Goal: Navigation & Orientation: Go to known website

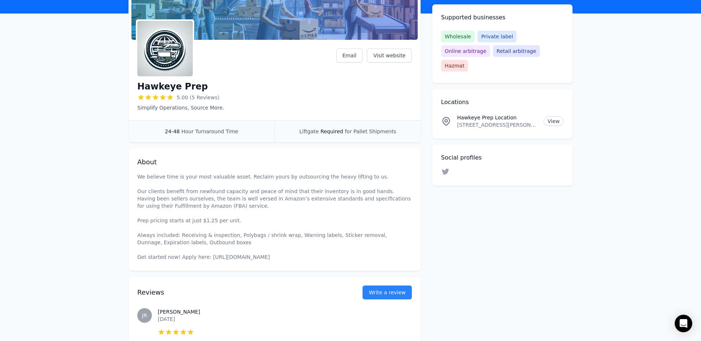
scroll to position [87, 0]
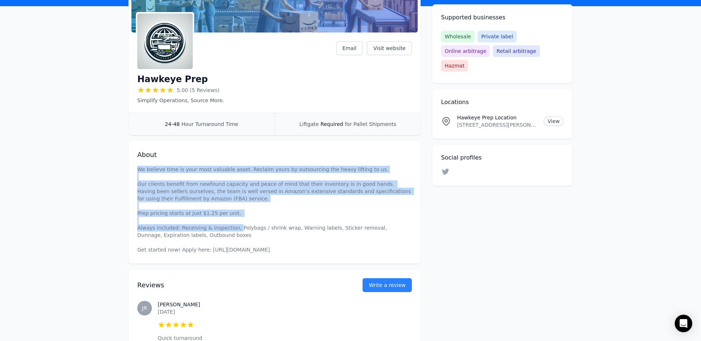
drag, startPoint x: 131, startPoint y: 169, endPoint x: 234, endPoint y: 232, distance: 121.3
click at [234, 232] on div "About We believe time is your most valuable asset. Reclaim yours by outsourcing…" at bounding box center [275, 202] width 292 height 123
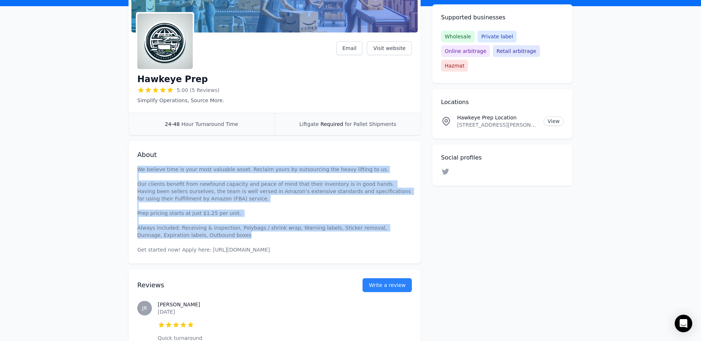
click at [234, 232] on p "We believe time is your most valuable asset. Reclaim yours by outsourcing the h…" at bounding box center [274, 210] width 275 height 88
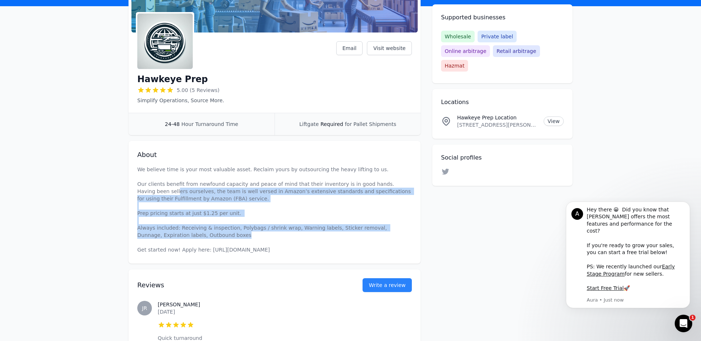
scroll to position [0, 0]
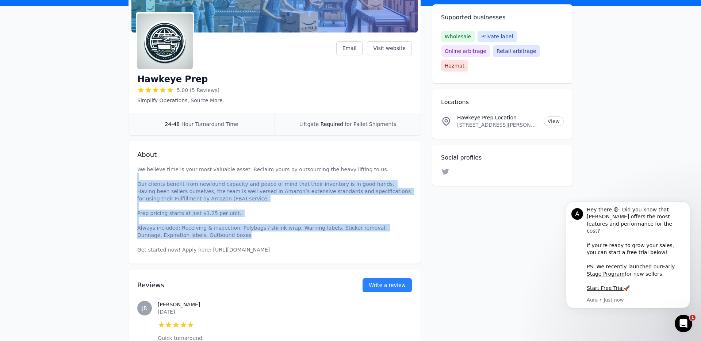
drag, startPoint x: 234, startPoint y: 232, endPoint x: 140, endPoint y: 178, distance: 108.6
click at [140, 178] on p "We believe time is your most valuable asset. Reclaim yours by outsourcing the h…" at bounding box center [274, 210] width 275 height 88
drag, startPoint x: 140, startPoint y: 178, endPoint x: 249, endPoint y: 232, distance: 121.8
click at [249, 232] on p "We believe time is your most valuable asset. Reclaim yours by outsourcing the h…" at bounding box center [274, 210] width 275 height 88
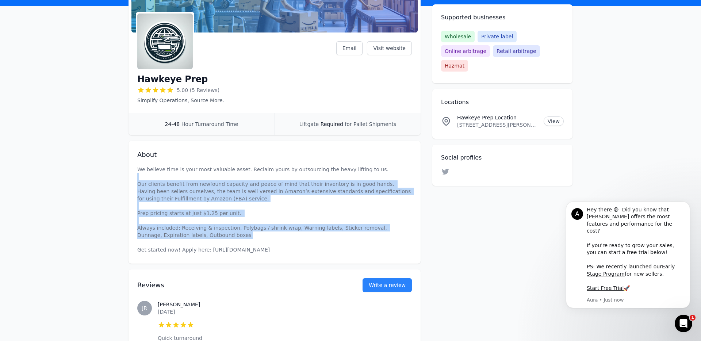
click at [249, 232] on p "We believe time is your most valuable asset. Reclaim yours by outsourcing the h…" at bounding box center [274, 210] width 275 height 88
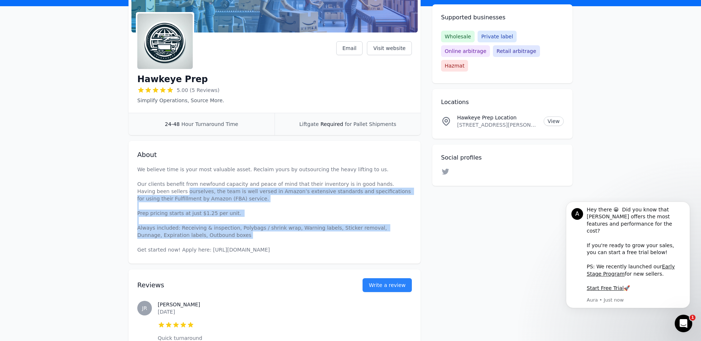
drag, startPoint x: 249, startPoint y: 232, endPoint x: 153, endPoint y: 189, distance: 105.8
click at [153, 189] on p "We believe time is your most valuable asset. Reclaim yours by outsourcing the h…" at bounding box center [274, 210] width 275 height 88
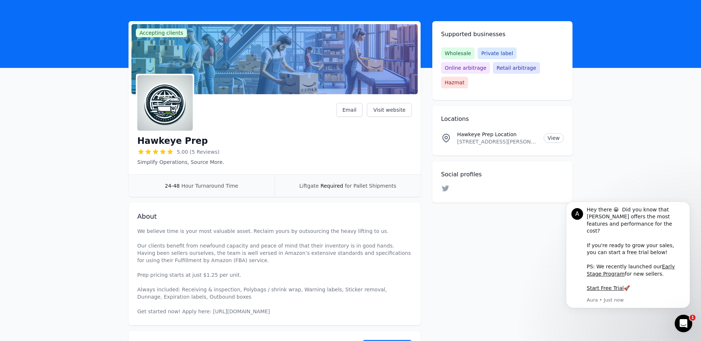
scroll to position [24, 0]
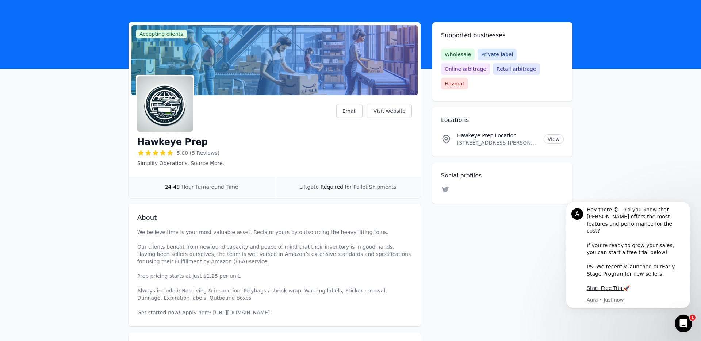
click at [155, 152] on icon at bounding box center [155, 152] width 5 height 5
click at [380, 106] on link "Visit website" at bounding box center [389, 111] width 45 height 14
